Goal: Information Seeking & Learning: Learn about a topic

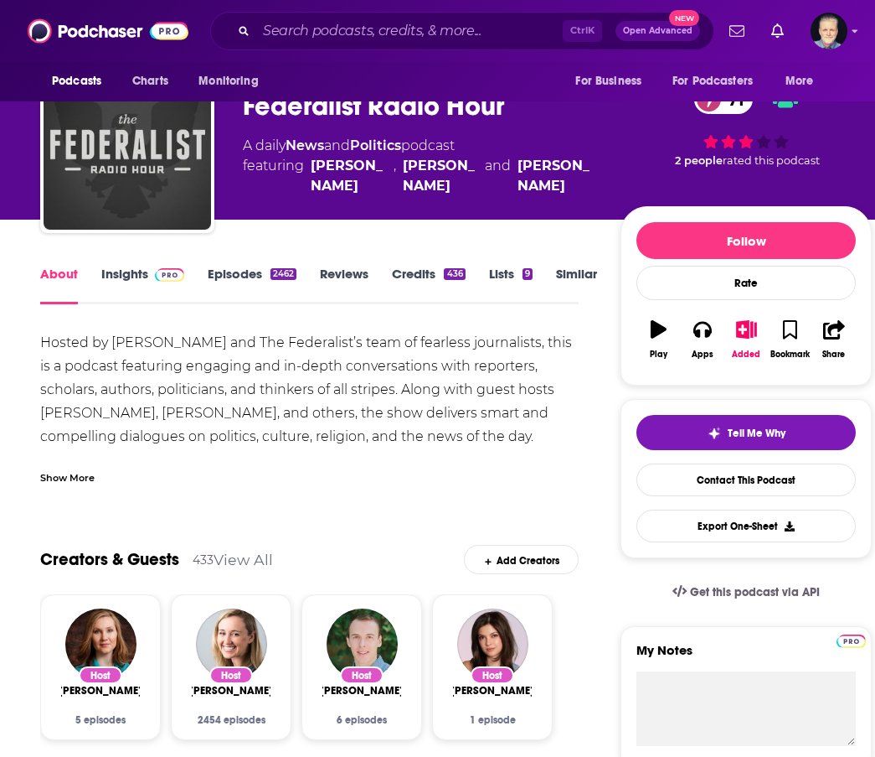
scroll to position [84, 0]
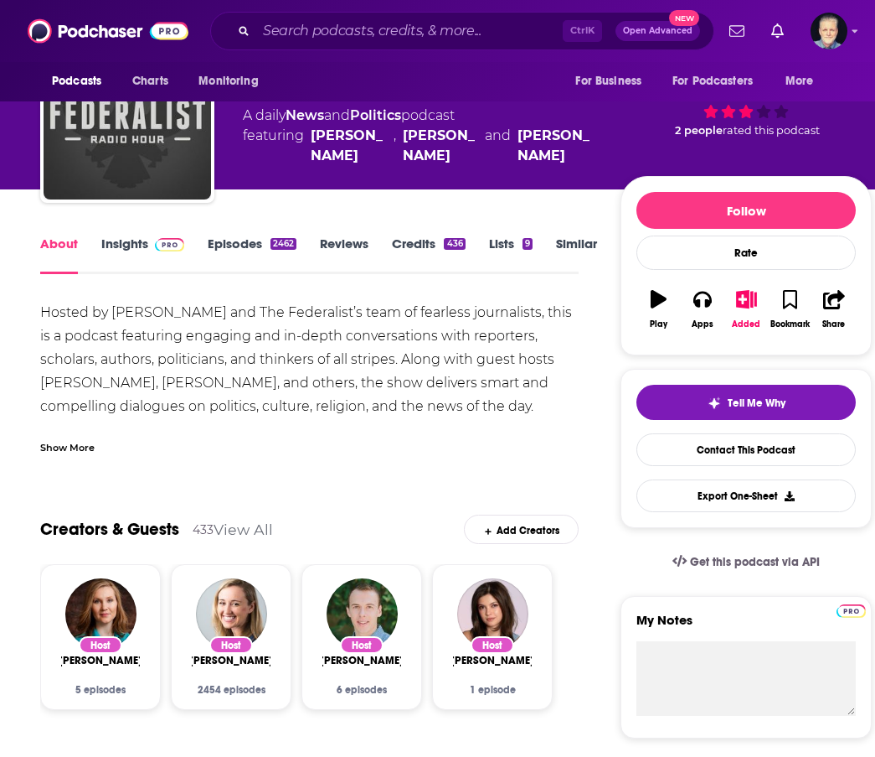
click at [122, 244] on link "Insights" at bounding box center [142, 254] width 83 height 39
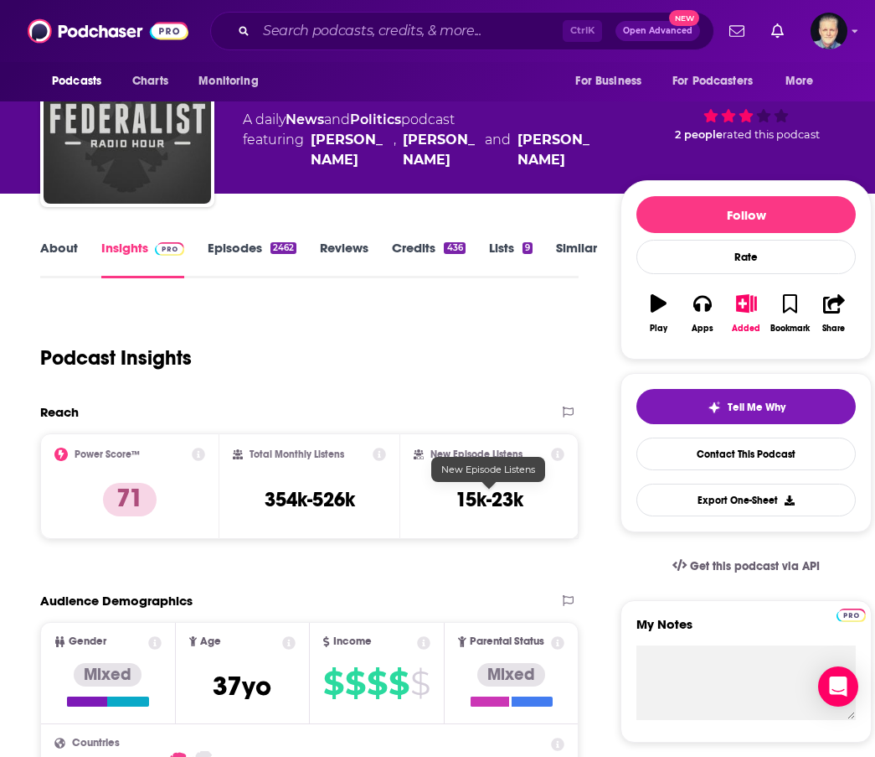
scroll to position [168, 0]
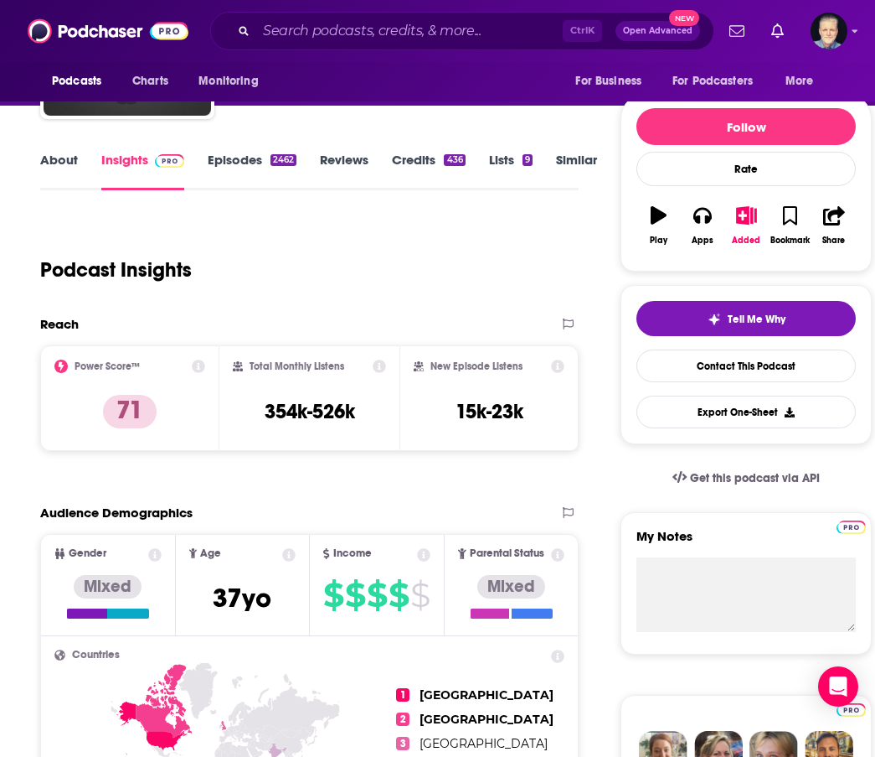
click at [73, 152] on link "About" at bounding box center [59, 171] width 38 height 39
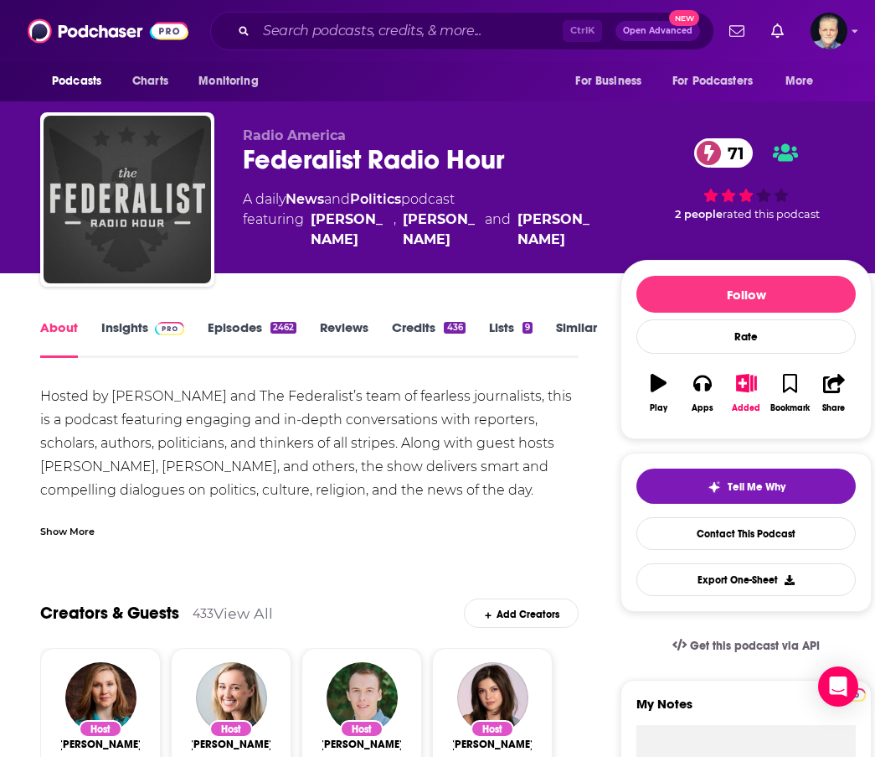
click at [214, 441] on div "Hosted by Matt Kittle and The Federalist’s team of fearless journalists, this i…" at bounding box center [309, 490] width 539 height 211
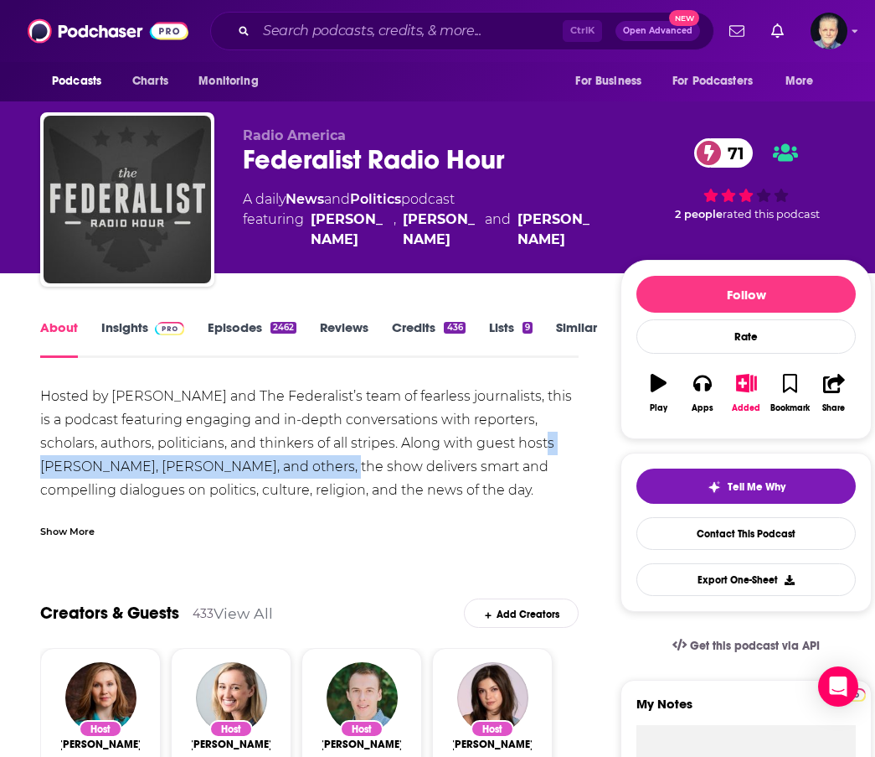
drag, startPoint x: 304, startPoint y: 469, endPoint x: 504, endPoint y: 445, distance: 200.9
click at [504, 445] on div "Hosted by Matt Kittle and The Federalist’s team of fearless journalists, this i…" at bounding box center [309, 490] width 539 height 211
copy div "Mollie Hemingway, David Harsanyi, and others"
click at [84, 528] on div "Show More" at bounding box center [67, 530] width 54 height 16
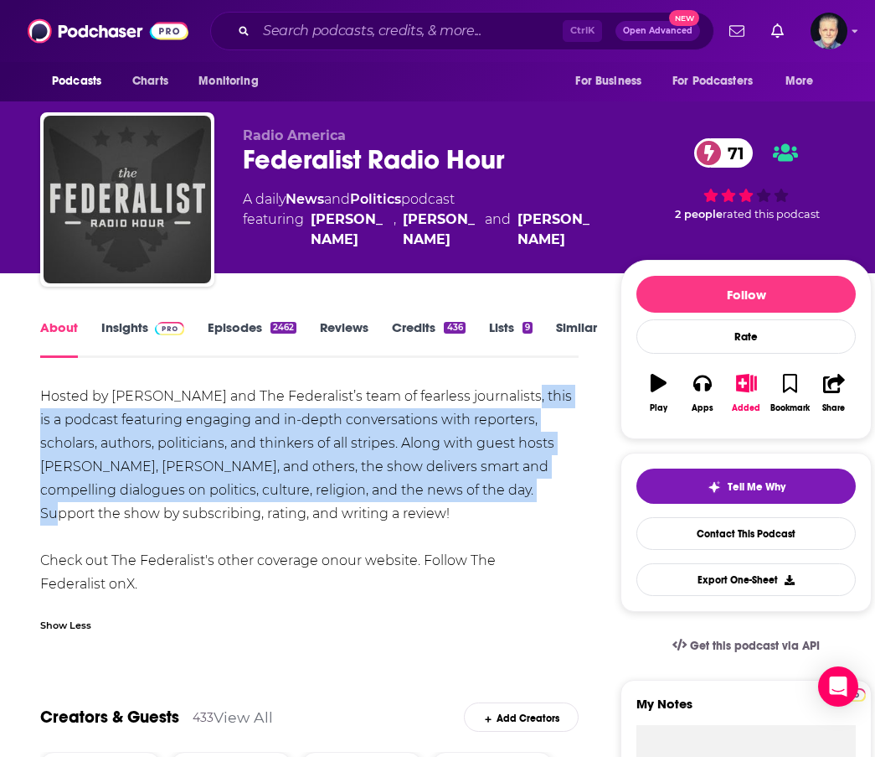
drag, startPoint x: 459, startPoint y: 493, endPoint x: 498, endPoint y: 397, distance: 103.3
click at [498, 397] on div "Hosted by Matt Kittle and The Federalist’s team of fearless journalists, this i…" at bounding box center [309, 490] width 539 height 211
copy div "this is a podcast featuring engaging and in-depth conversations with reporters,…"
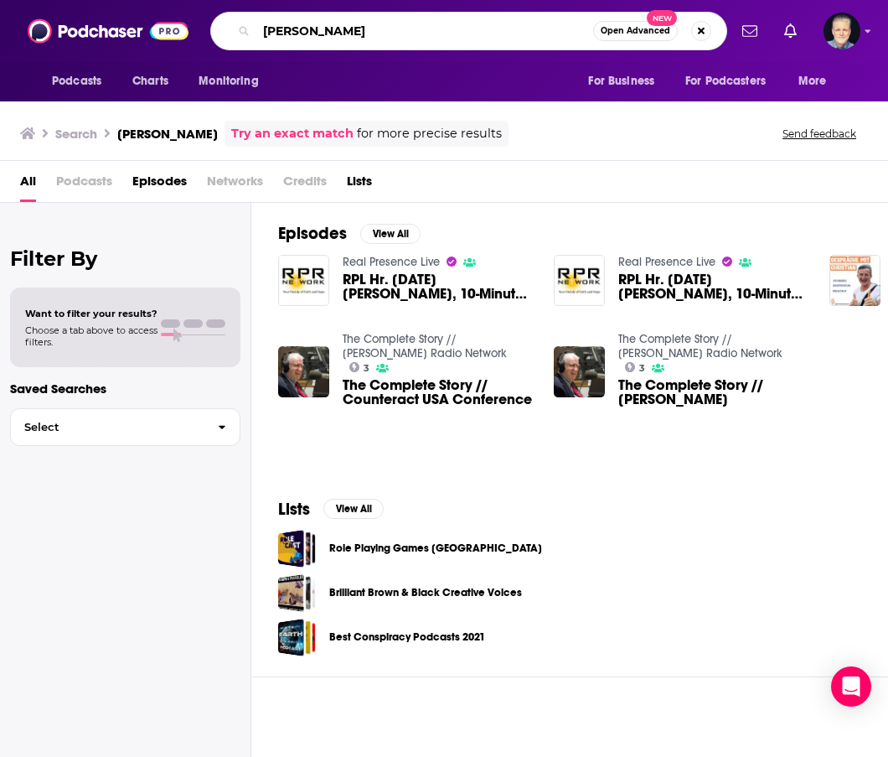
click at [388, 24] on input "[PERSON_NAME]" at bounding box center [424, 31] width 337 height 27
type input "priority talk with [PERSON_NAME]"
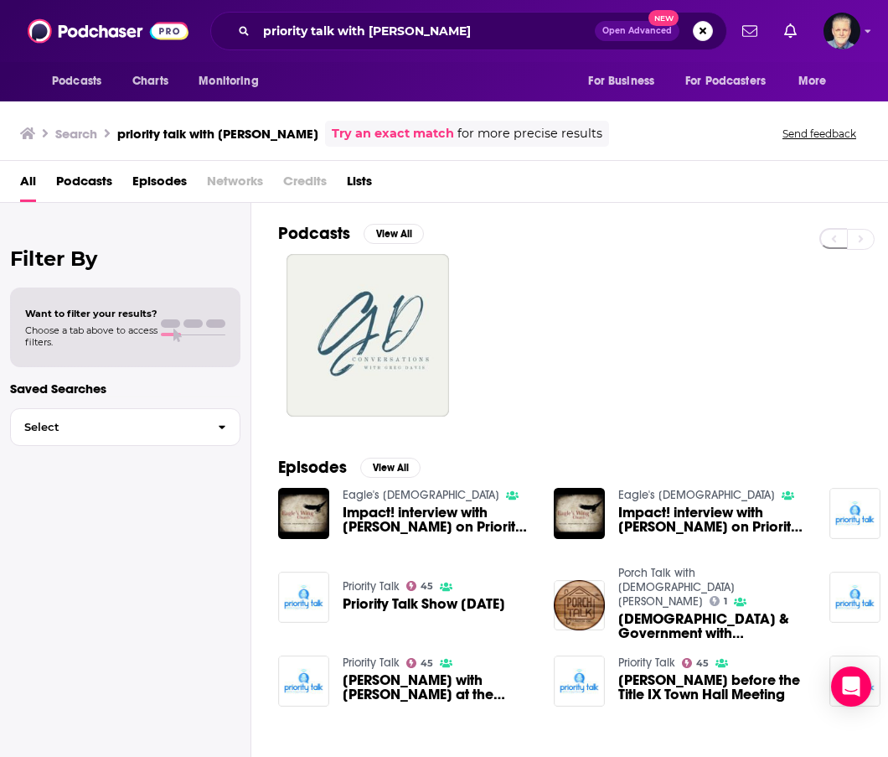
click at [369, 600] on span "Priority Talk Show [DATE]" at bounding box center [424, 604] width 163 height 14
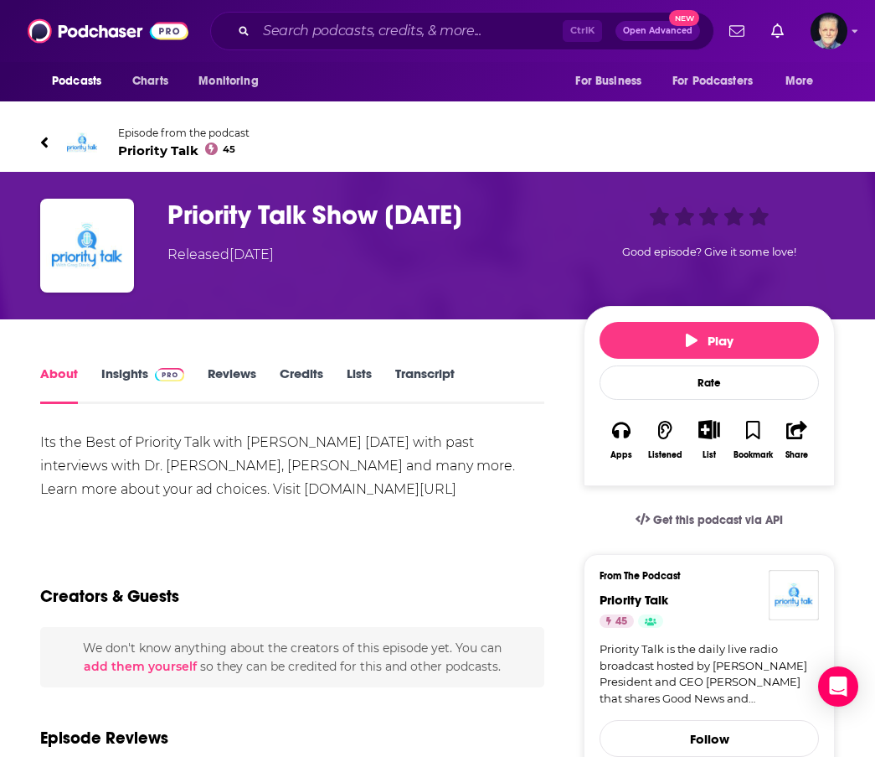
click at [128, 370] on link "Insights" at bounding box center [142, 384] width 83 height 39
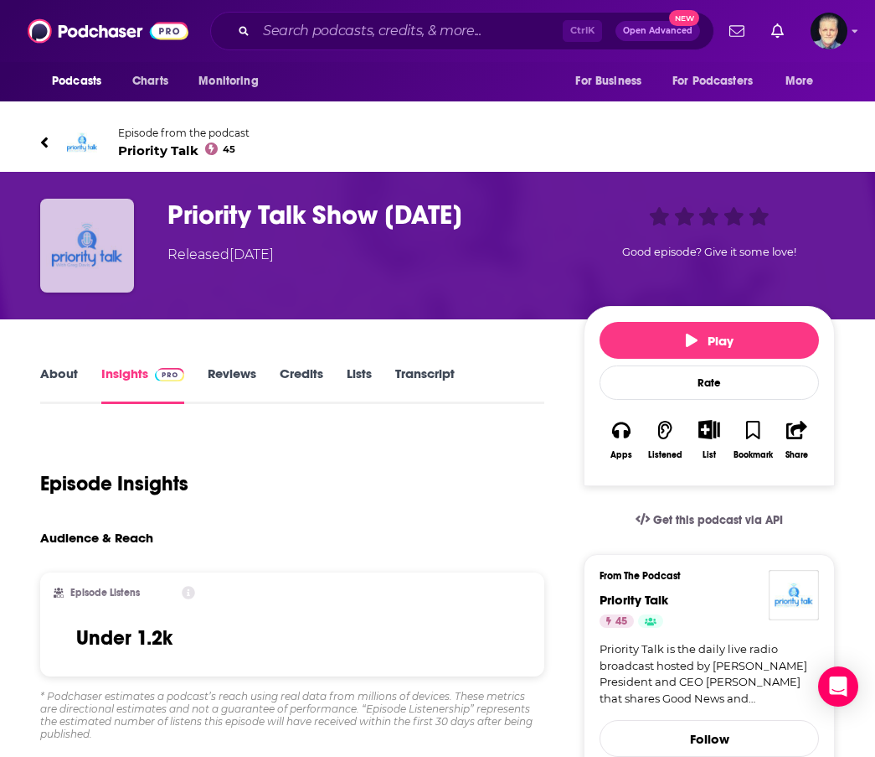
click at [95, 252] on img "Priority Talk Show 08-12-2022" at bounding box center [87, 246] width 94 height 94
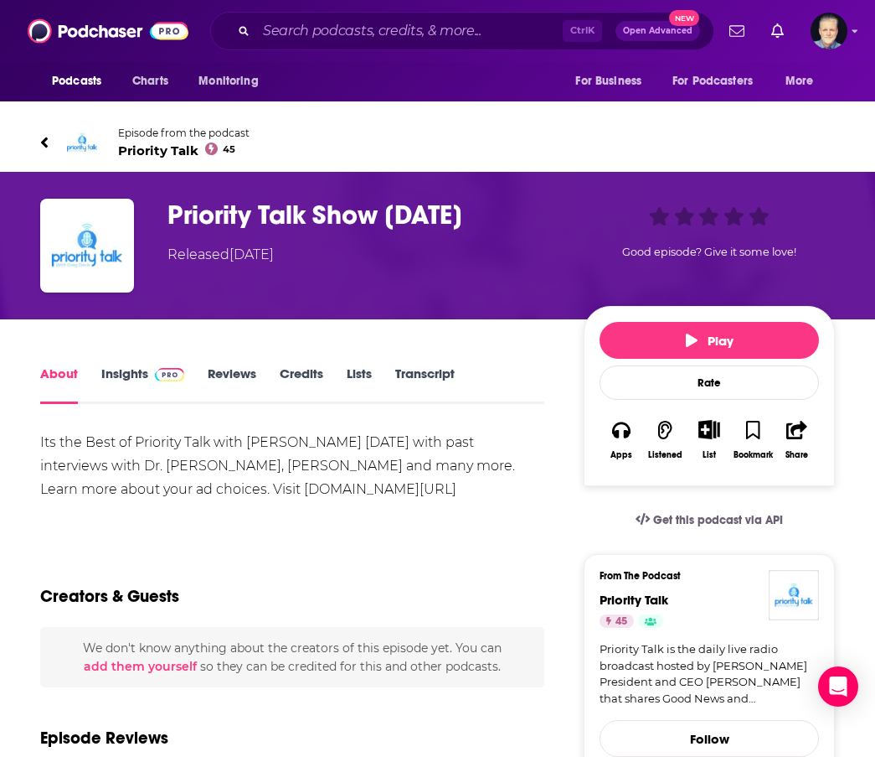
click at [172, 152] on span "Priority Talk 45" at bounding box center [184, 150] width 132 height 16
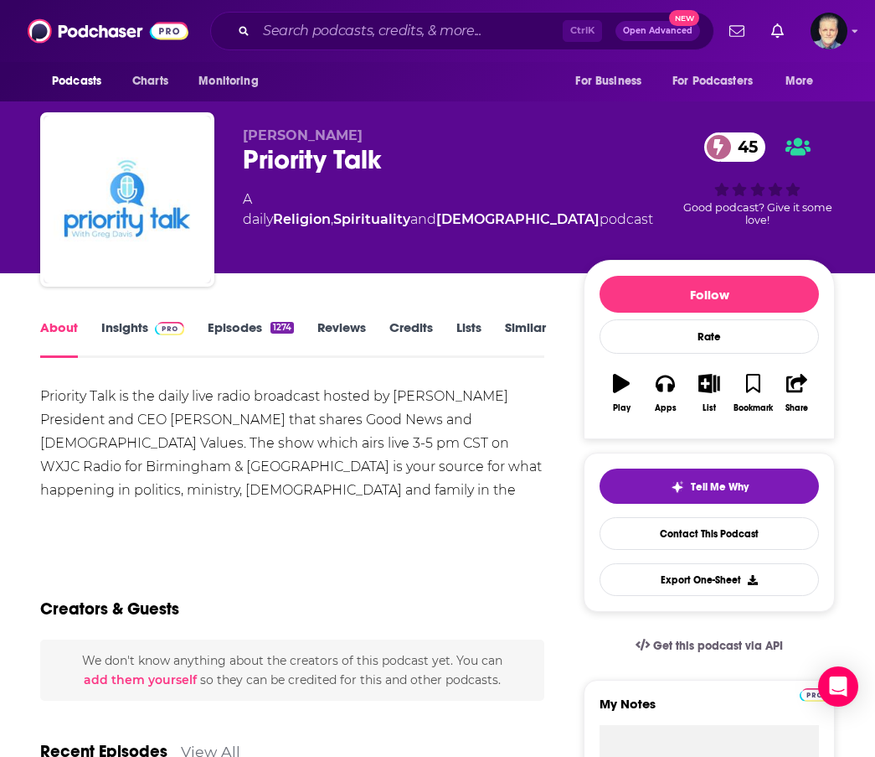
click at [136, 327] on link "Insights" at bounding box center [142, 338] width 83 height 39
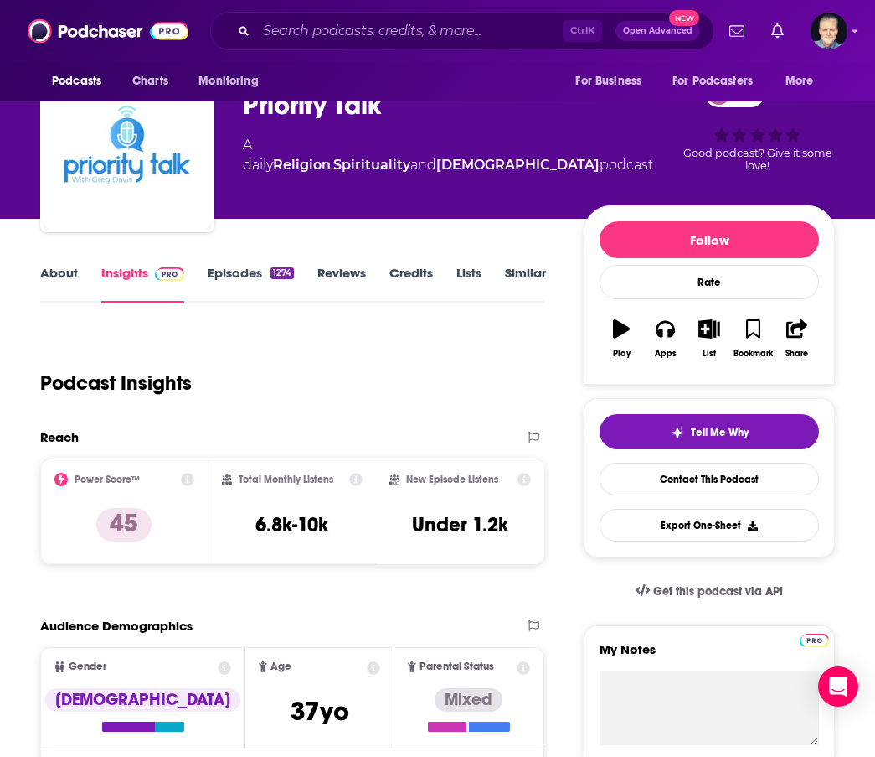
scroll to position [84, 0]
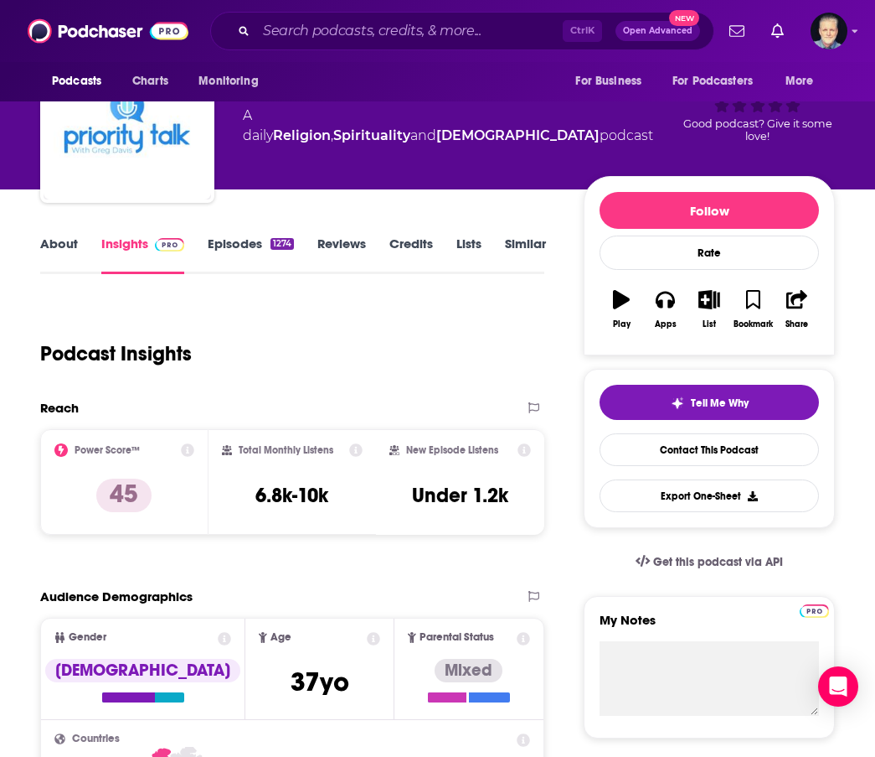
click at [53, 244] on link "About" at bounding box center [59, 254] width 38 height 39
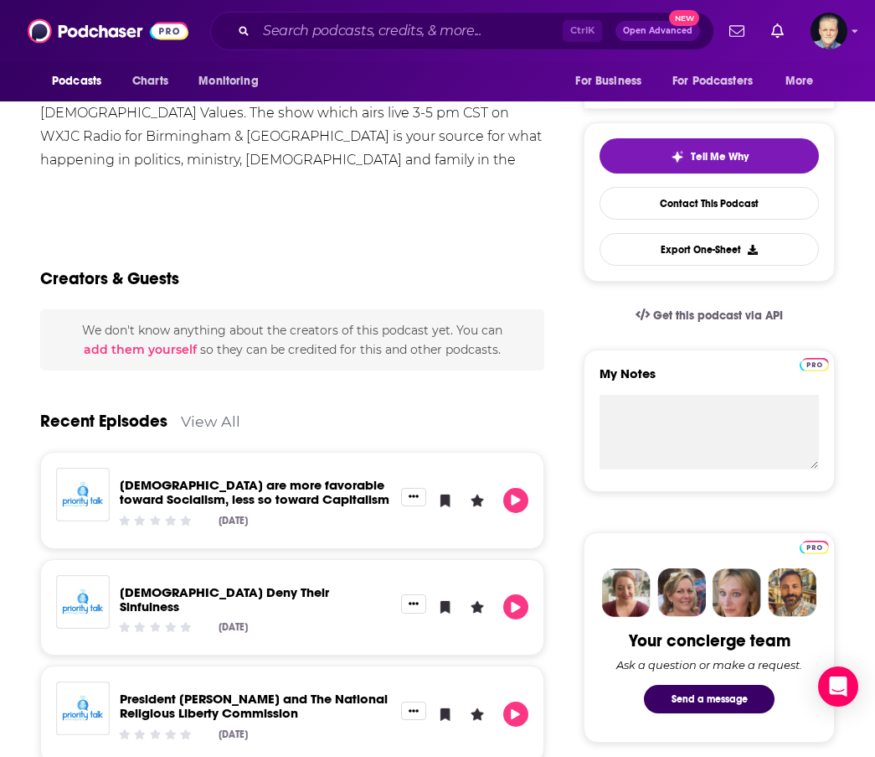
scroll to position [335, 0]
